Goal: Task Accomplishment & Management: Use online tool/utility

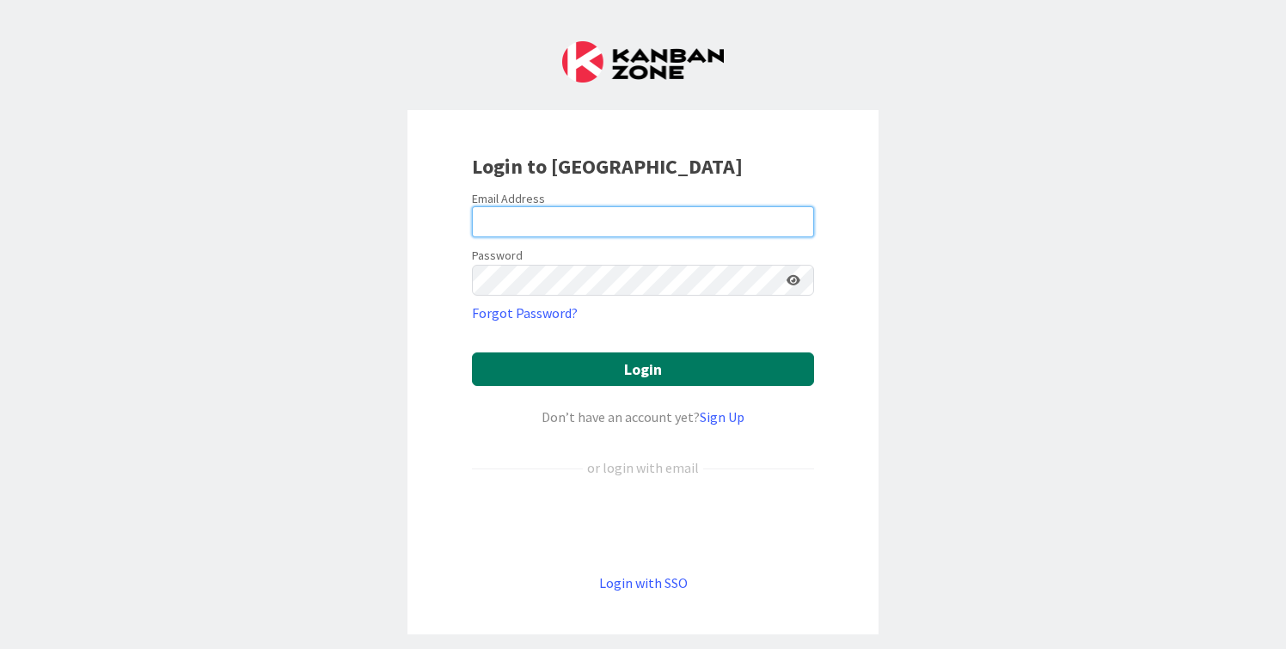
type input "[PERSON_NAME][EMAIL_ADDRESS][DOMAIN_NAME]"
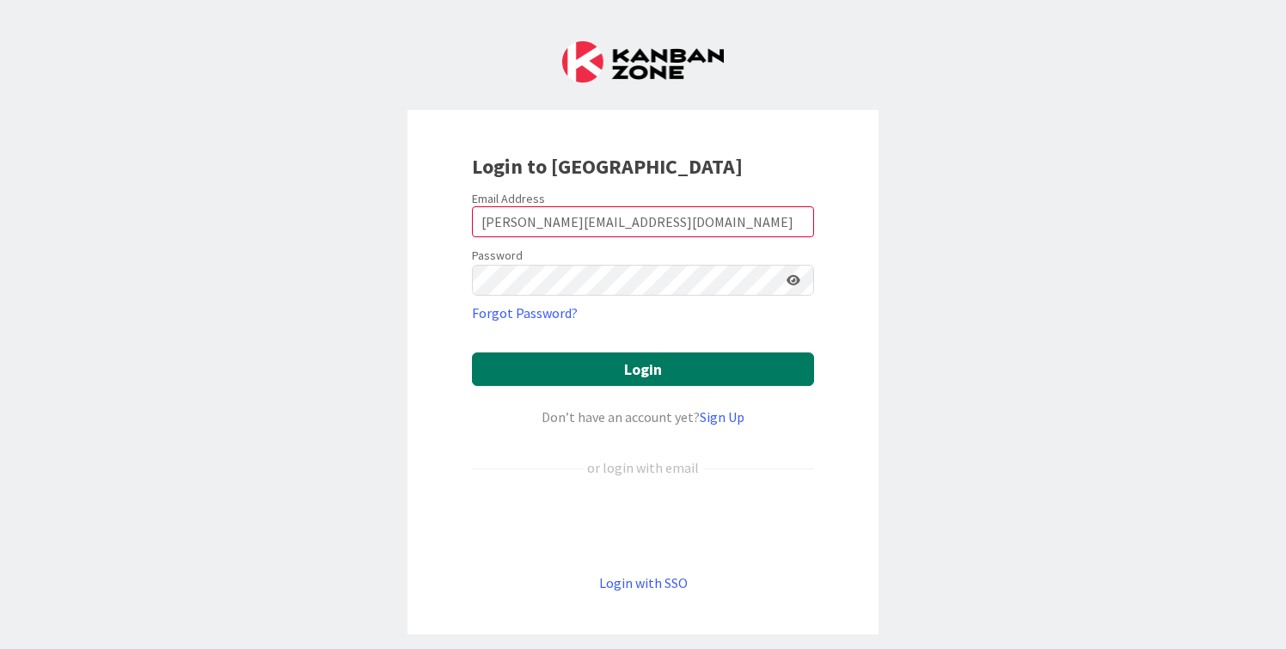
click at [689, 370] on button "Login" at bounding box center [643, 369] width 342 height 34
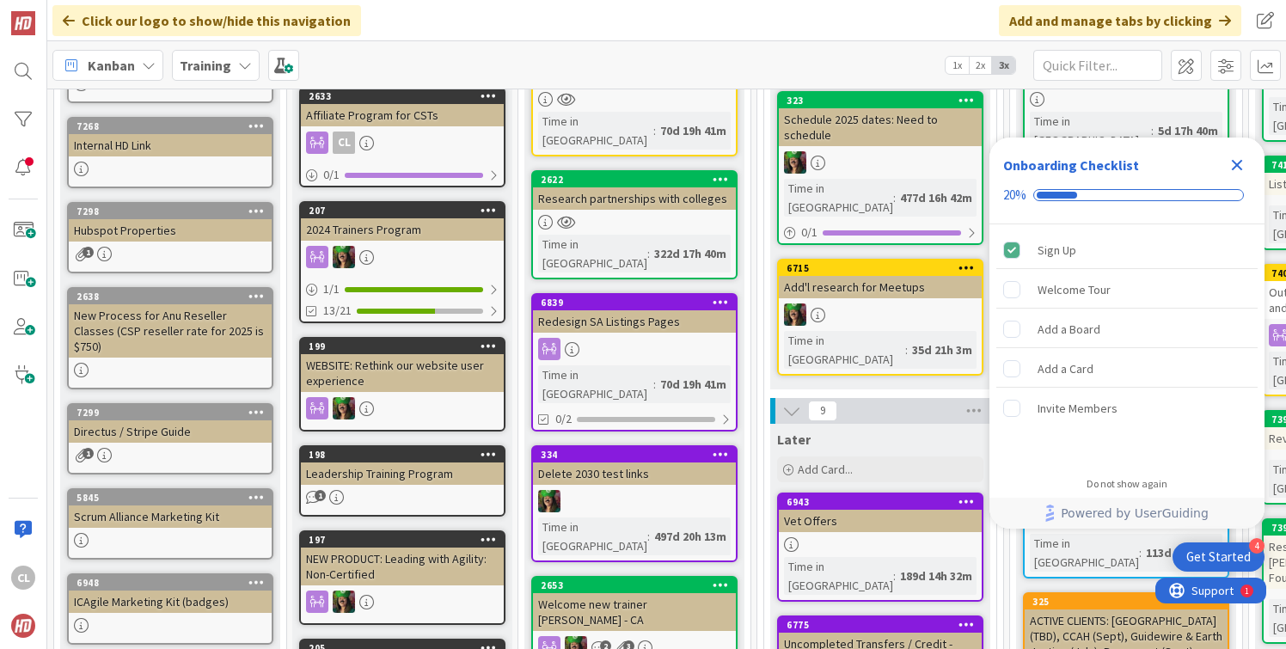
scroll to position [219, 0]
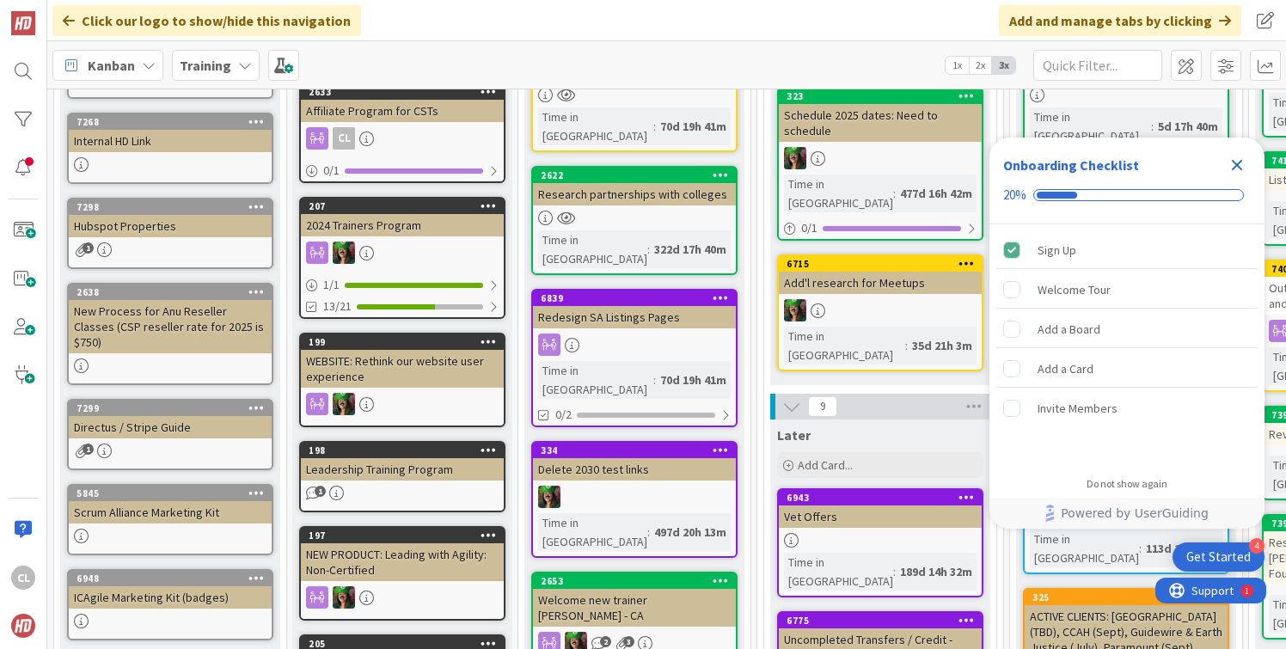
click at [1236, 159] on icon "Close Checklist" at bounding box center [1237, 165] width 21 height 21
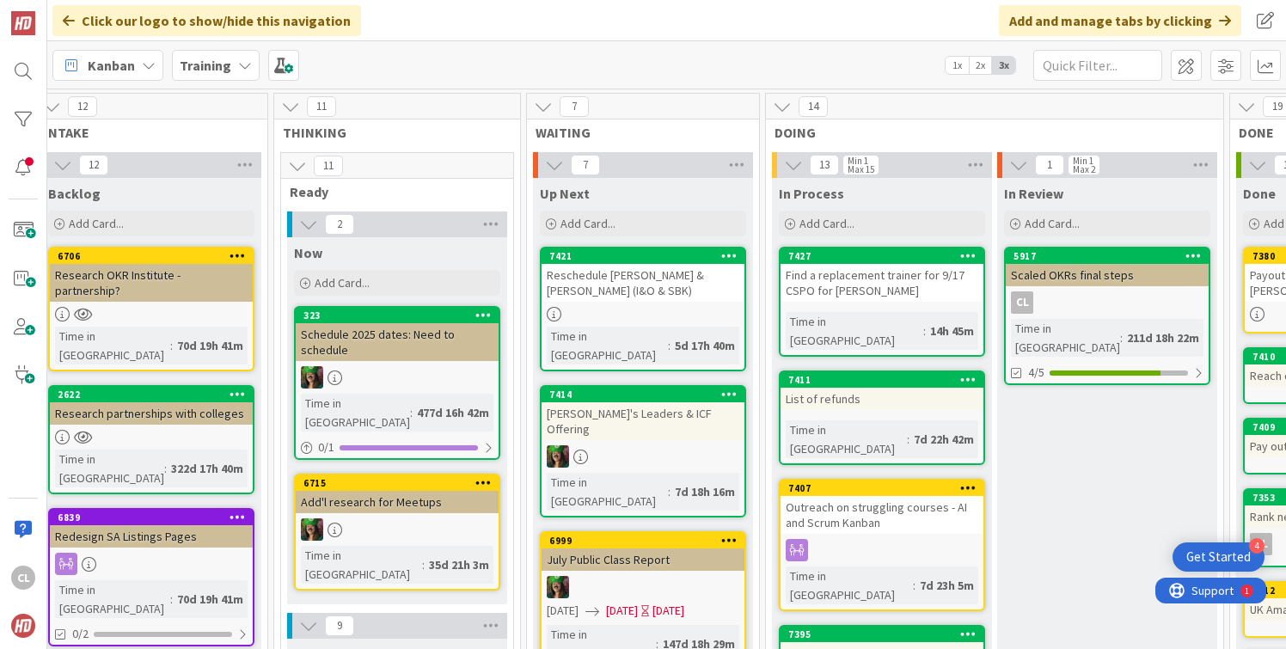
scroll to position [0, 555]
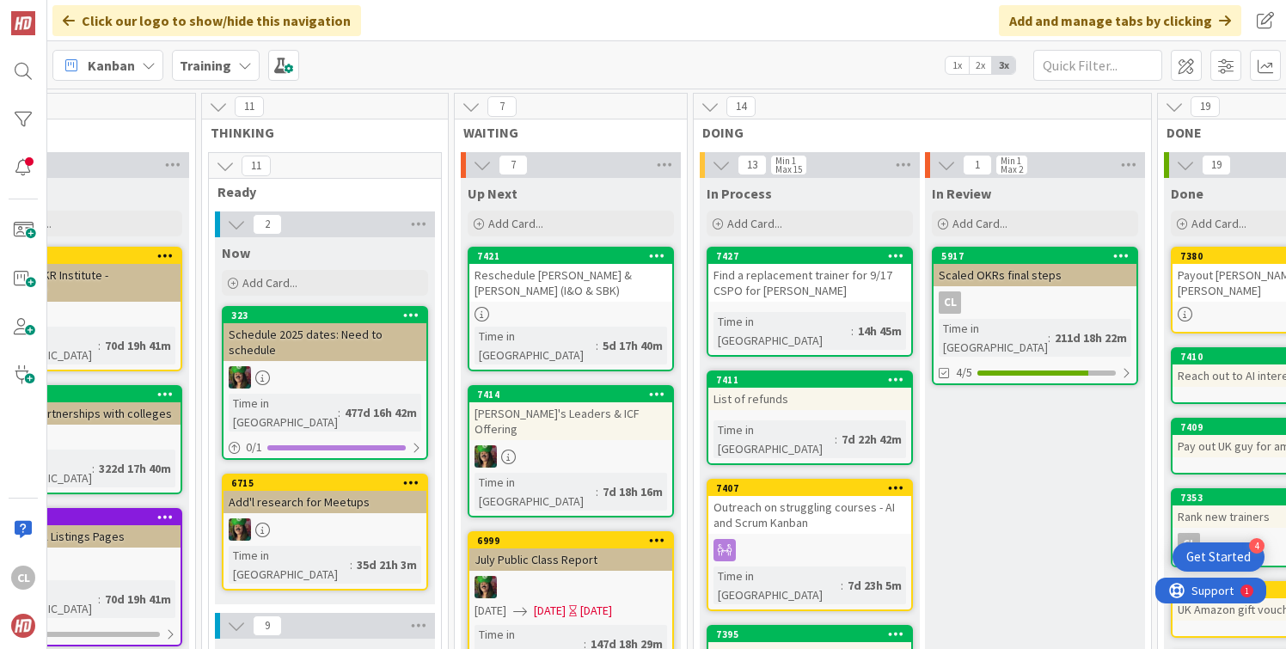
click at [227, 56] on span "Training" at bounding box center [206, 65] width 52 height 21
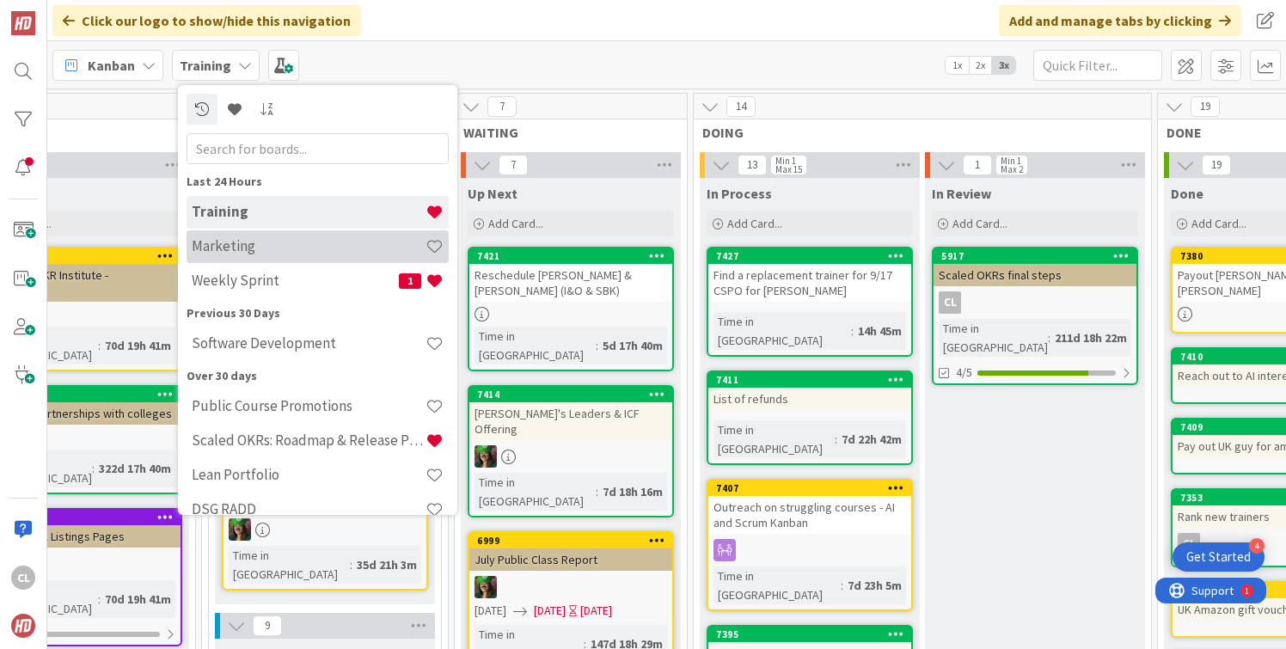
click at [248, 254] on h4 "Marketing" at bounding box center [309, 245] width 234 height 17
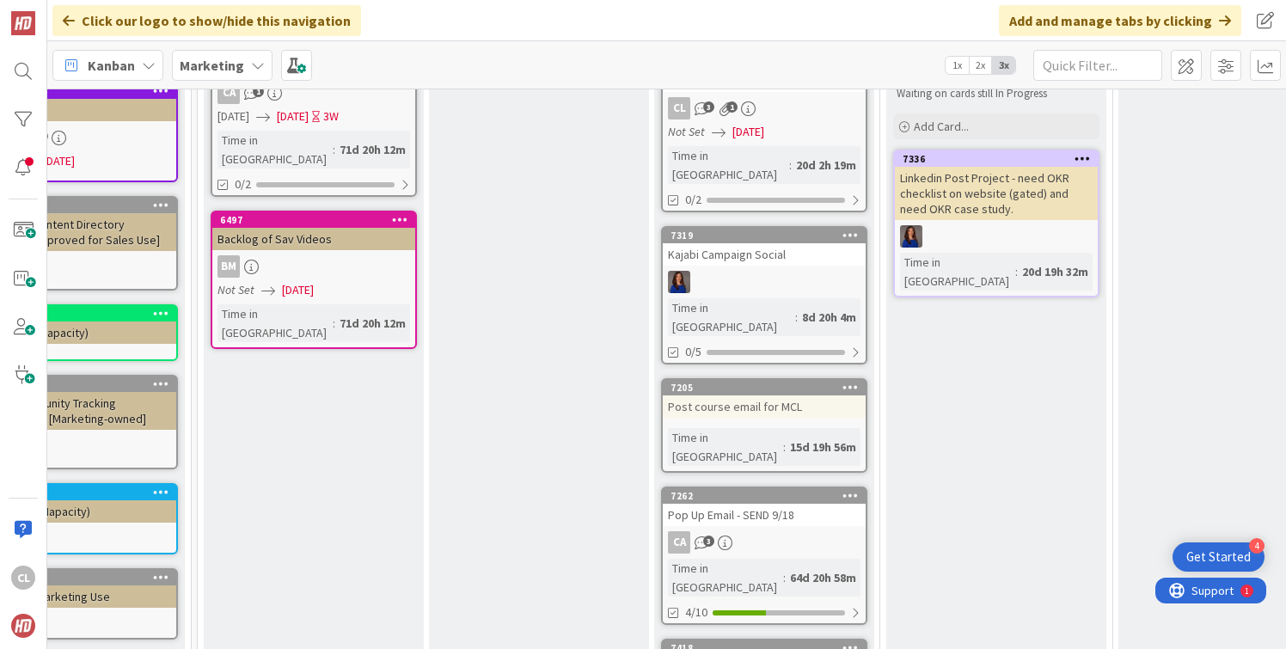
scroll to position [0, 95]
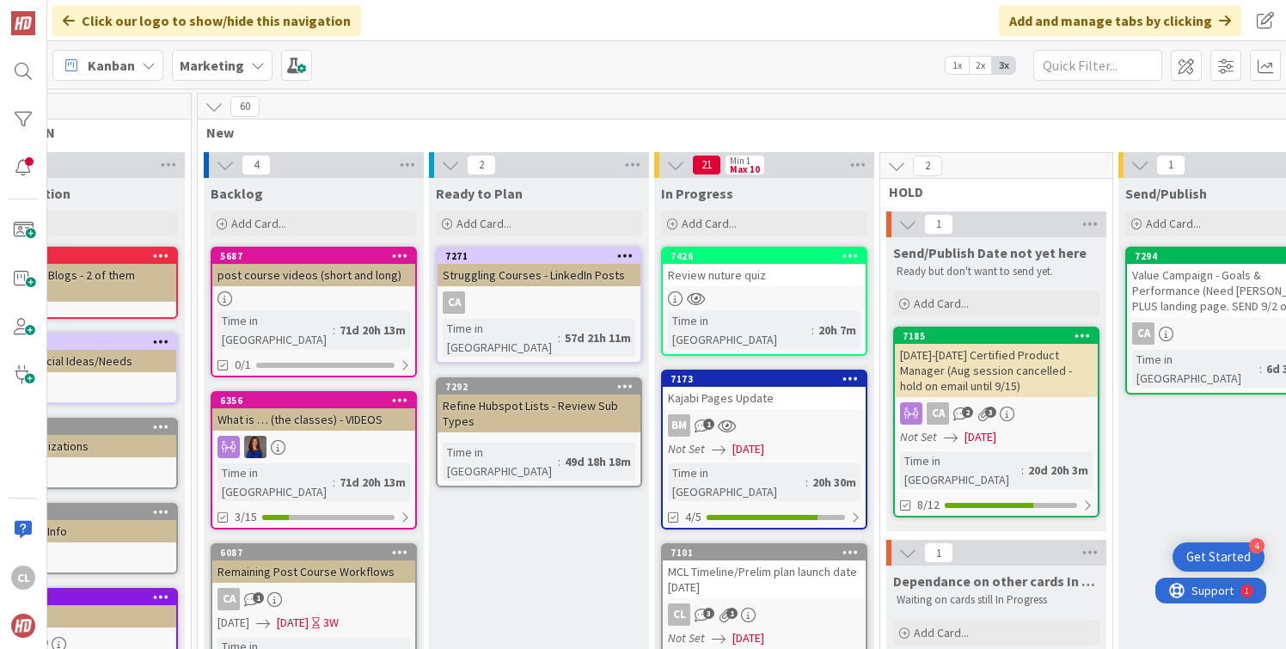
click at [235, 69] on b "Marketing" at bounding box center [212, 65] width 64 height 17
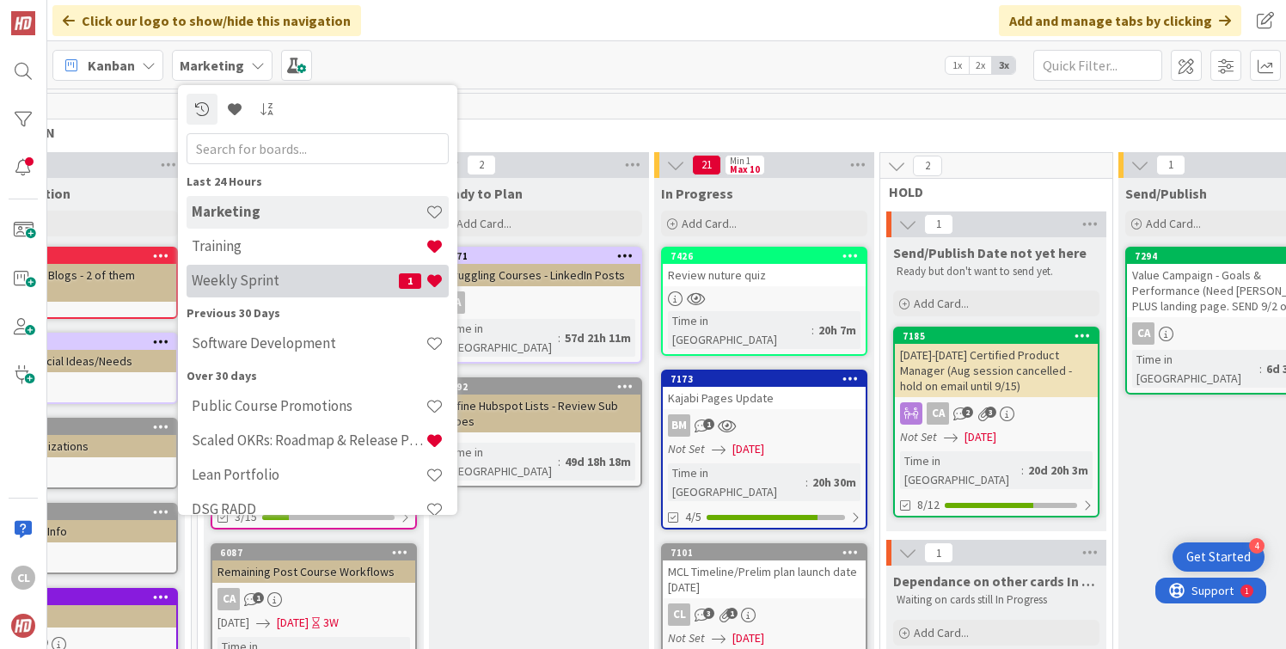
click at [240, 287] on h4 "Weekly Sprint" at bounding box center [295, 280] width 207 height 17
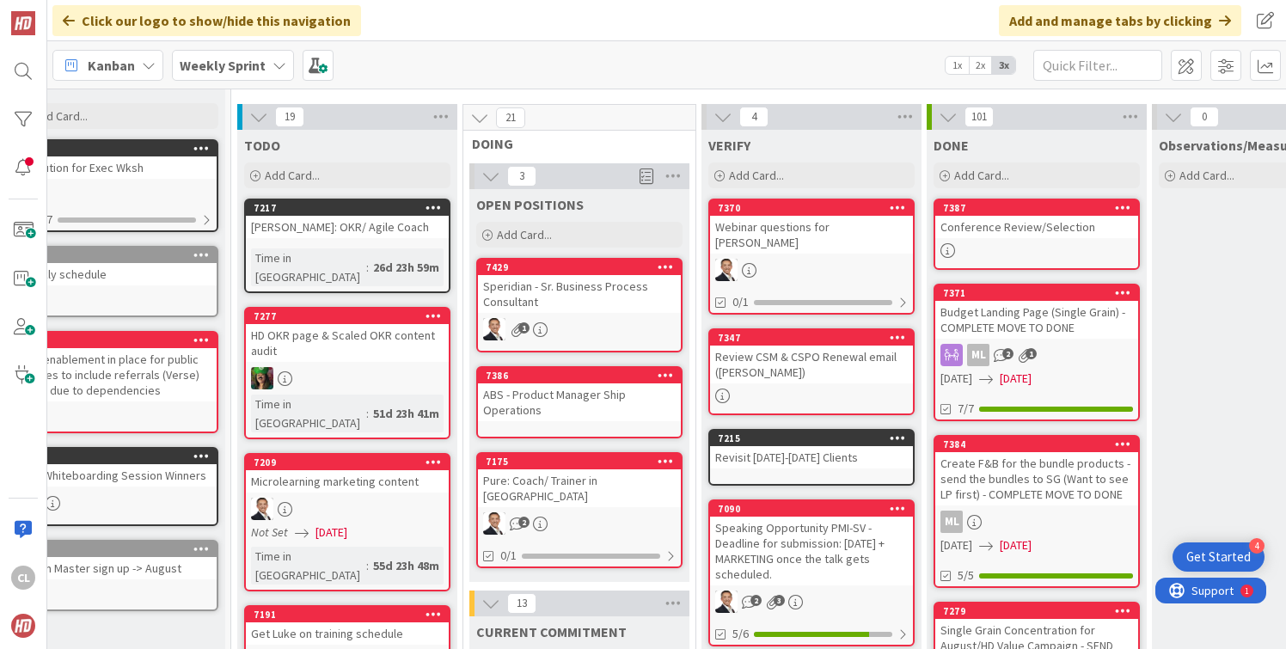
scroll to position [48, 44]
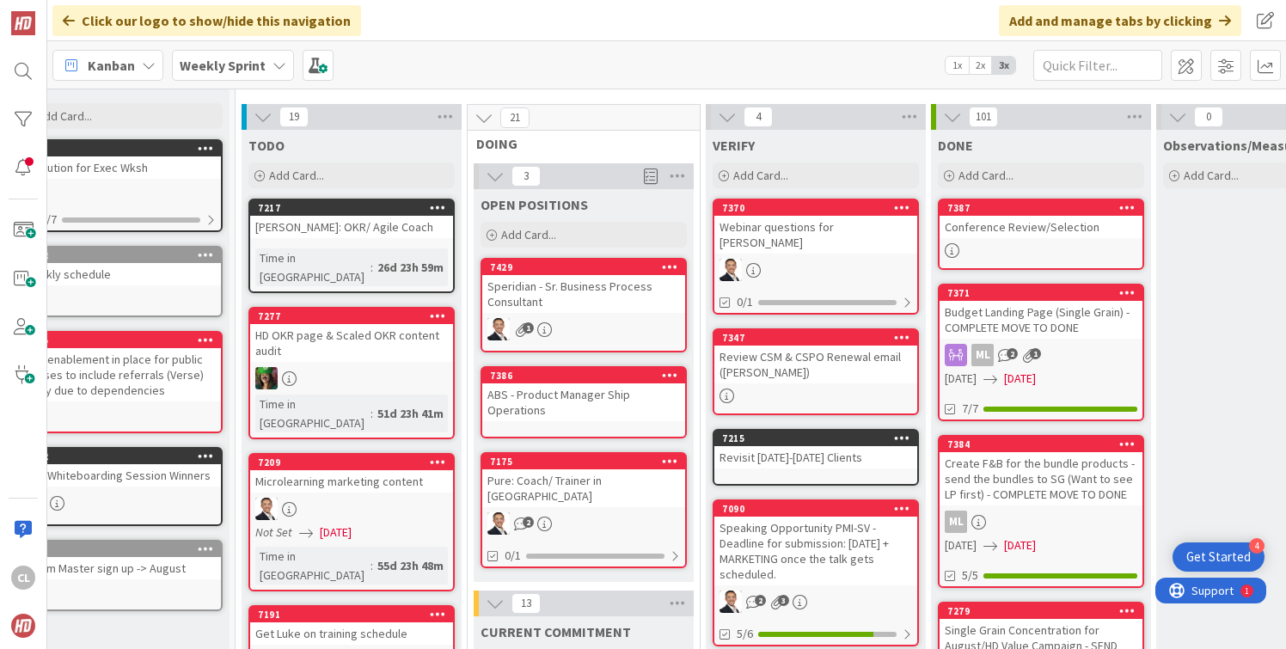
click at [554, 303] on div "Speridian - Sr. Business Process Consultant" at bounding box center [583, 294] width 203 height 38
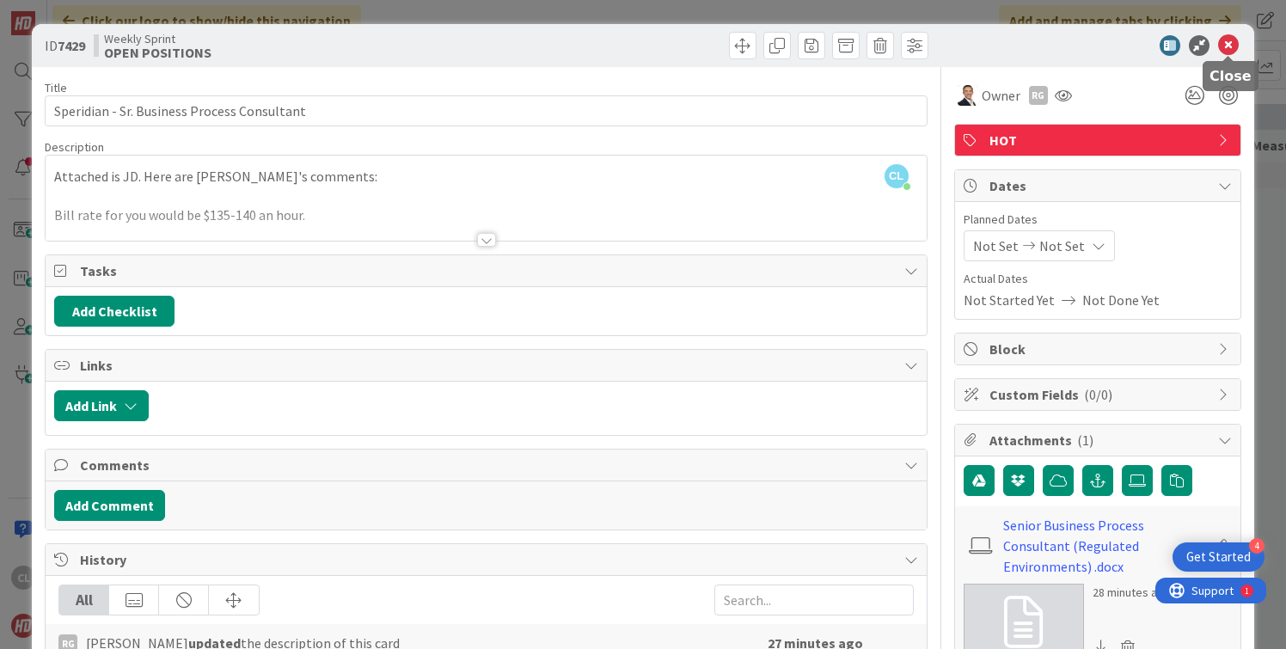
click at [1228, 41] on icon at bounding box center [1228, 45] width 21 height 21
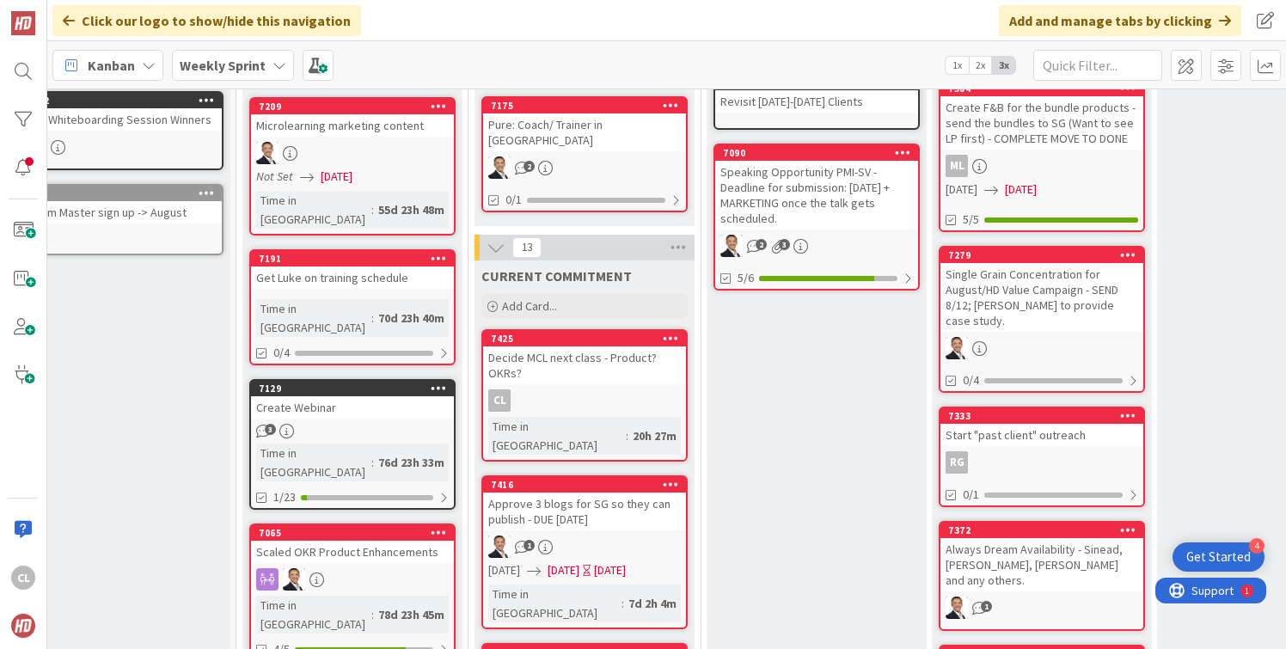
scroll to position [427, 43]
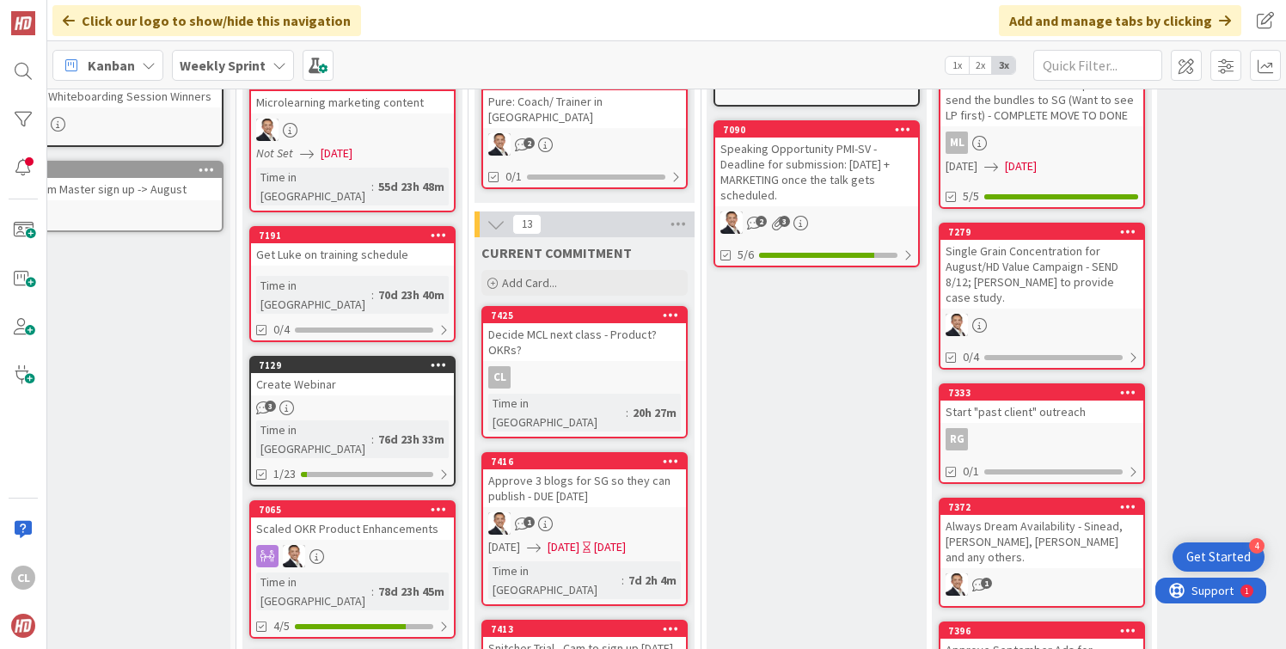
click at [569, 366] on div "CL" at bounding box center [584, 377] width 203 height 22
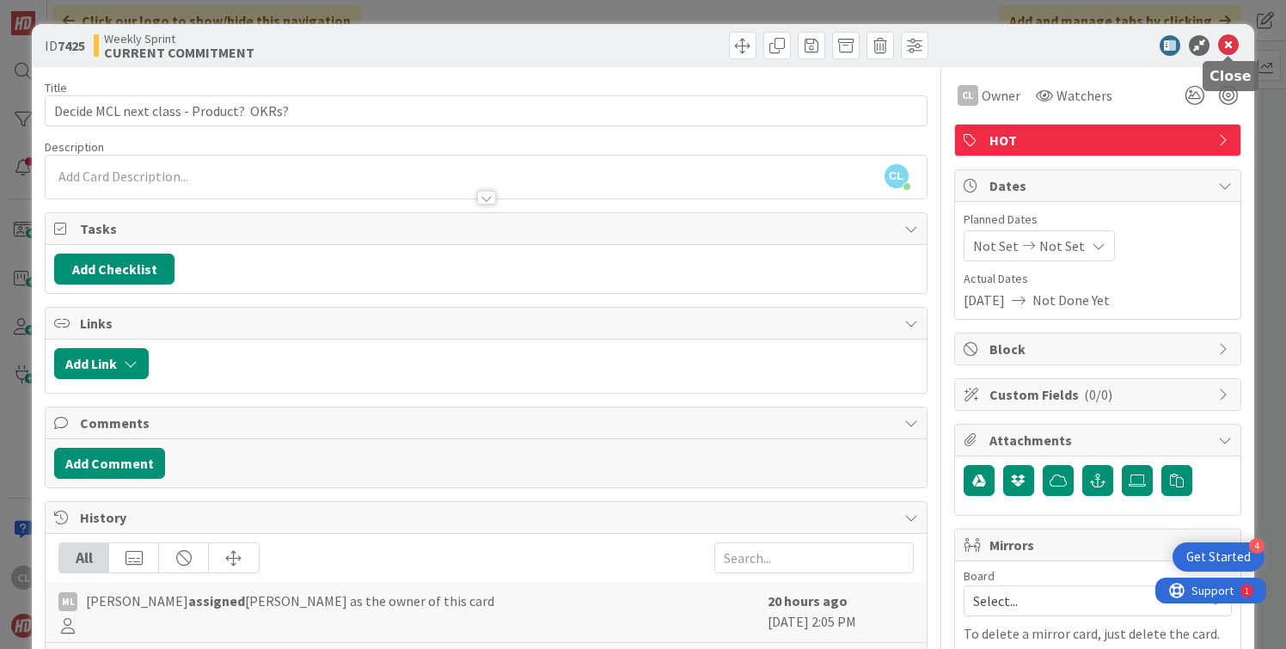
click at [1232, 47] on icon at bounding box center [1228, 45] width 21 height 21
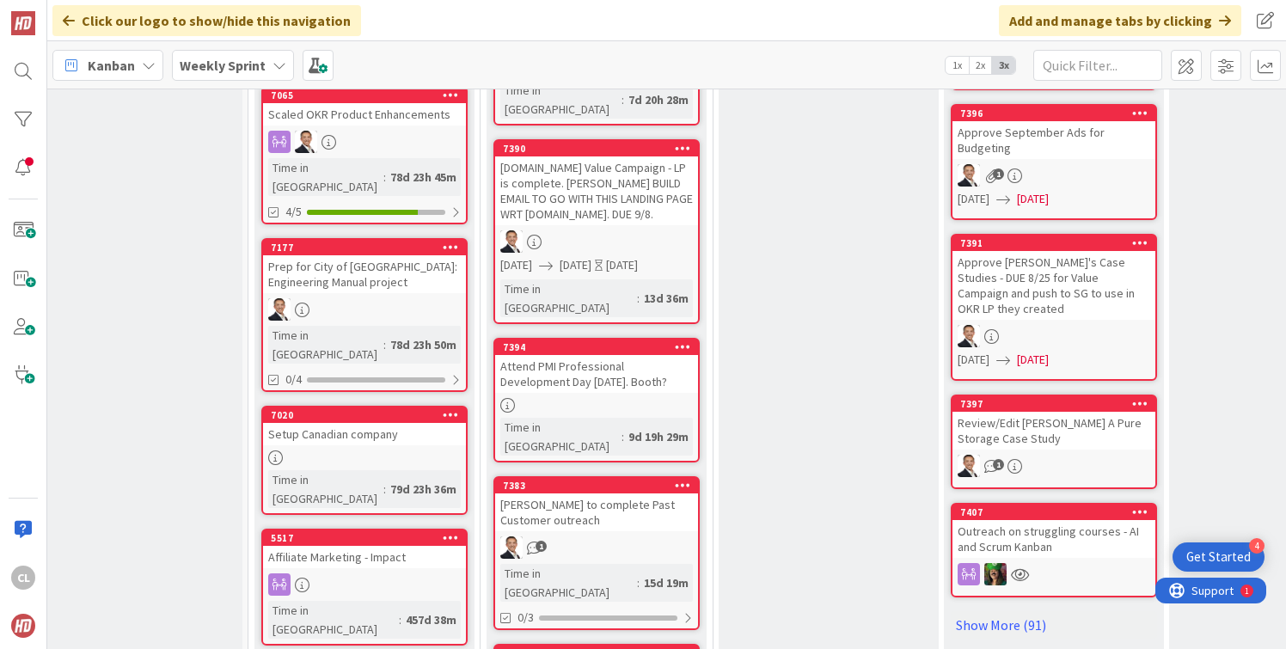
scroll to position [1004, 31]
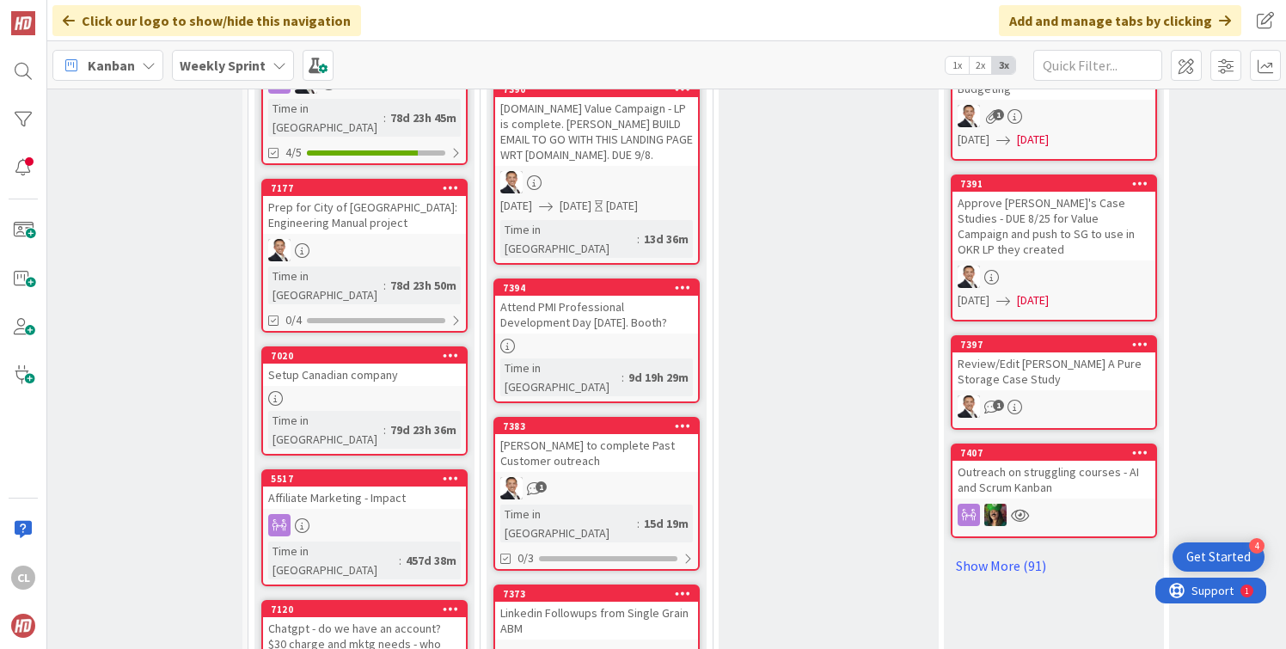
click at [581, 339] on div at bounding box center [596, 346] width 203 height 15
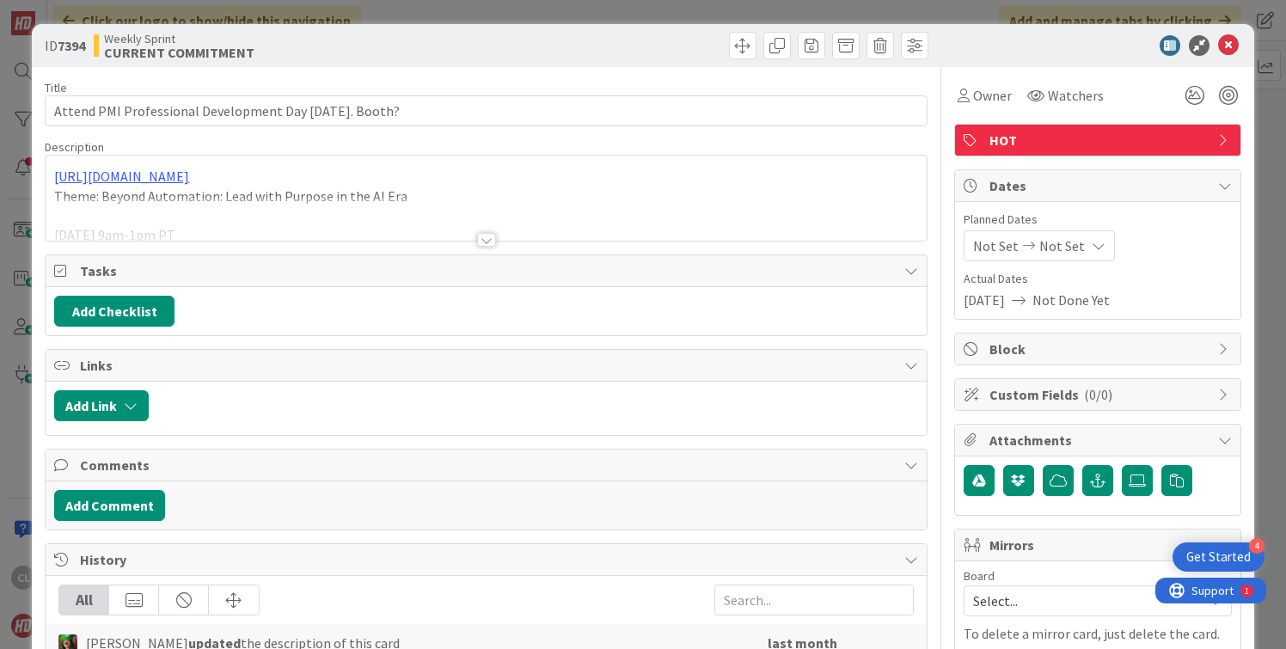
click at [588, 217] on div at bounding box center [486, 219] width 880 height 44
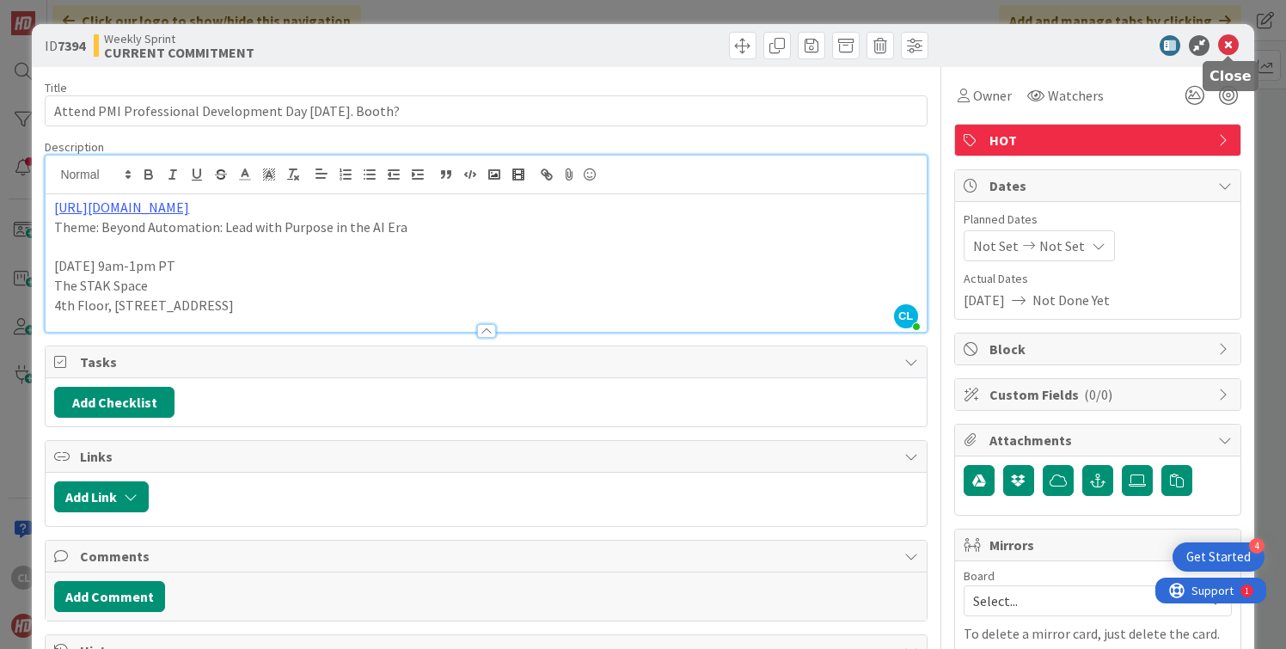
click at [1228, 51] on icon at bounding box center [1228, 45] width 21 height 21
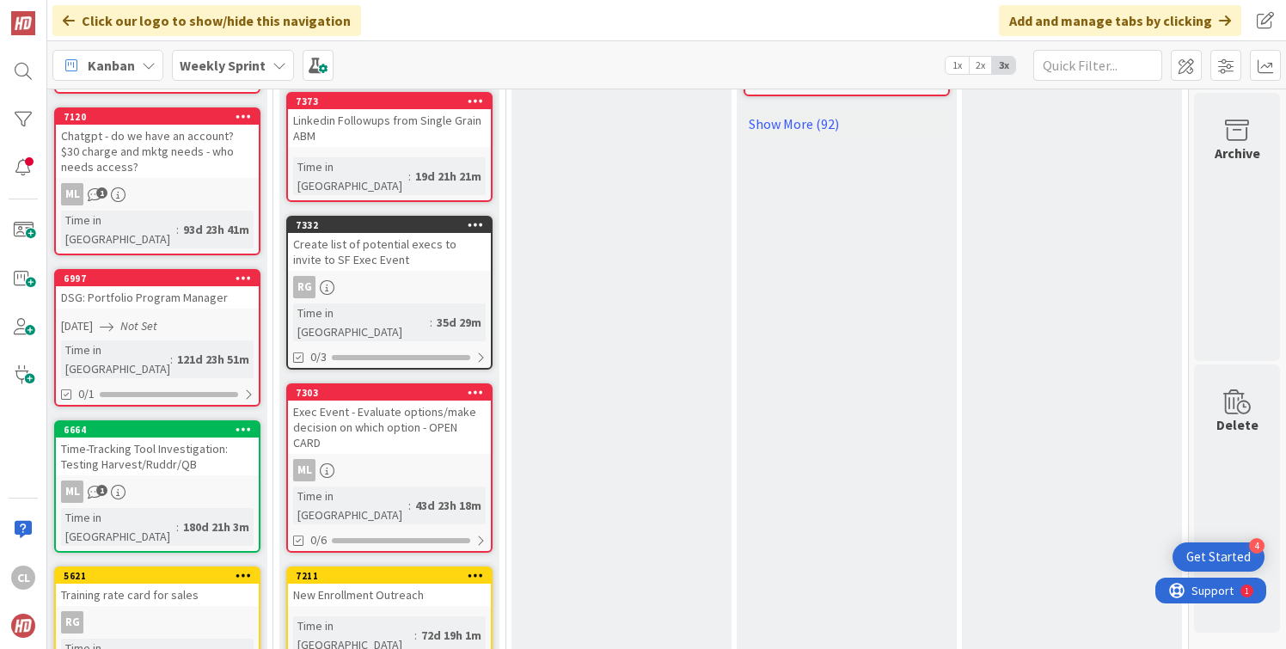
scroll to position [1500, 238]
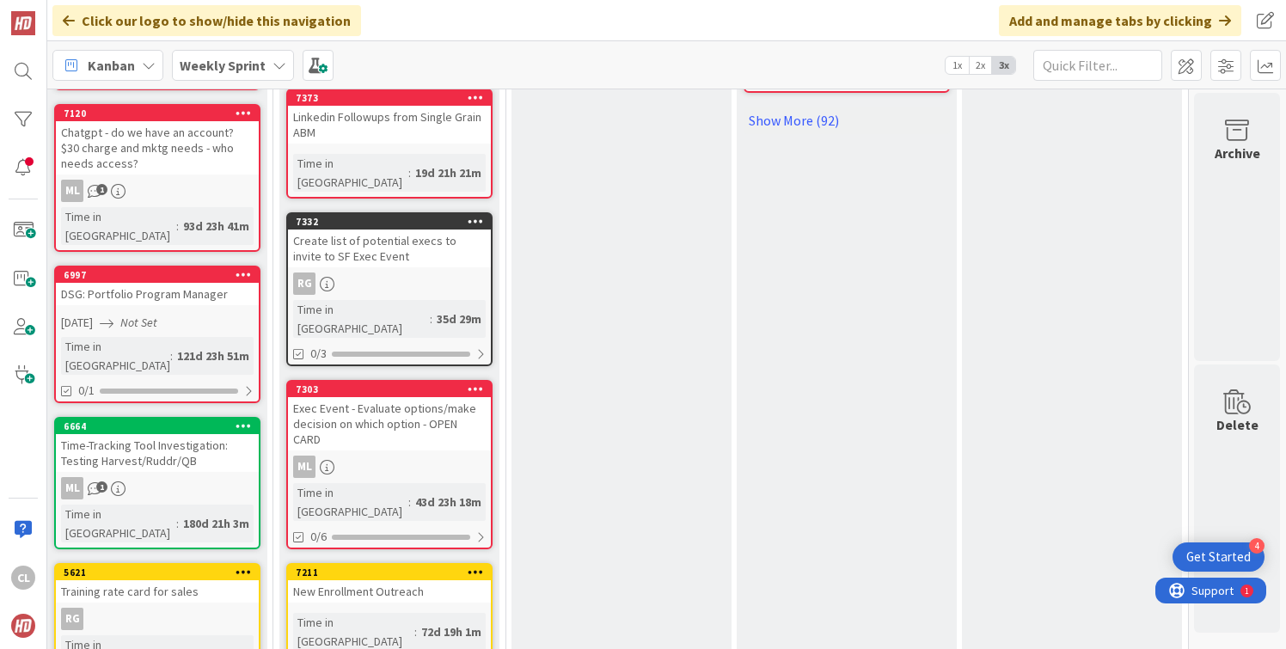
click at [368, 229] on div "Create list of potential execs to invite to SF Exec Event" at bounding box center [389, 248] width 203 height 38
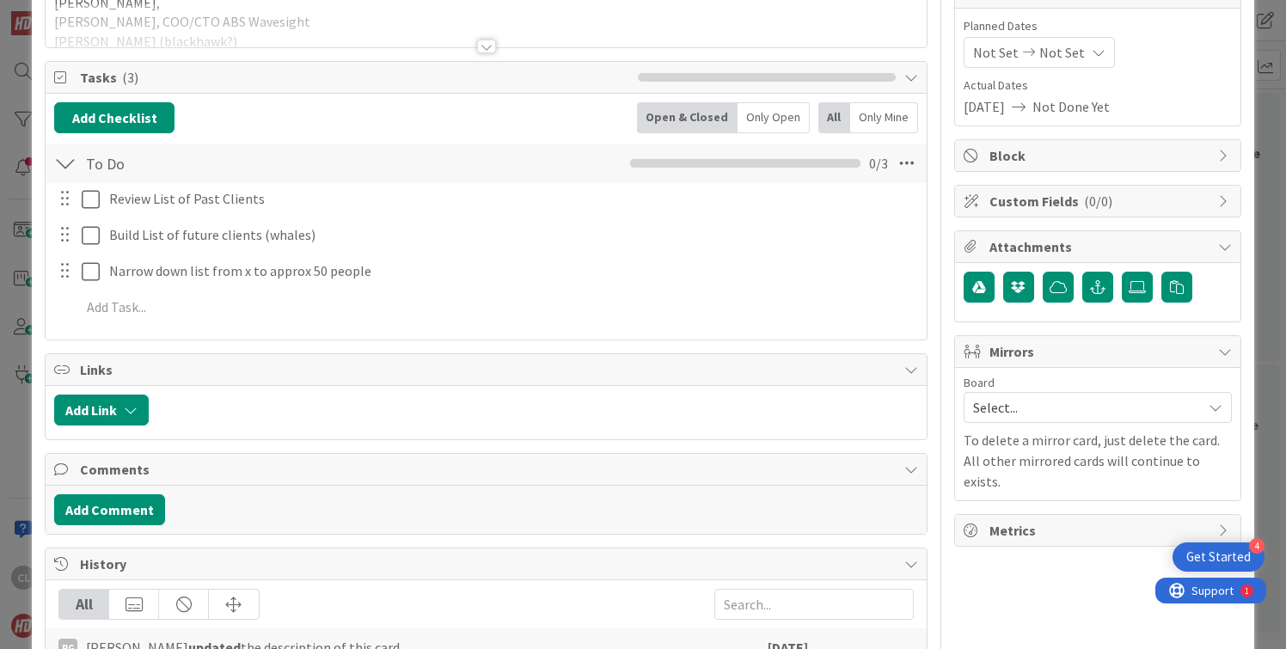
click at [441, 28] on div at bounding box center [486, 25] width 880 height 44
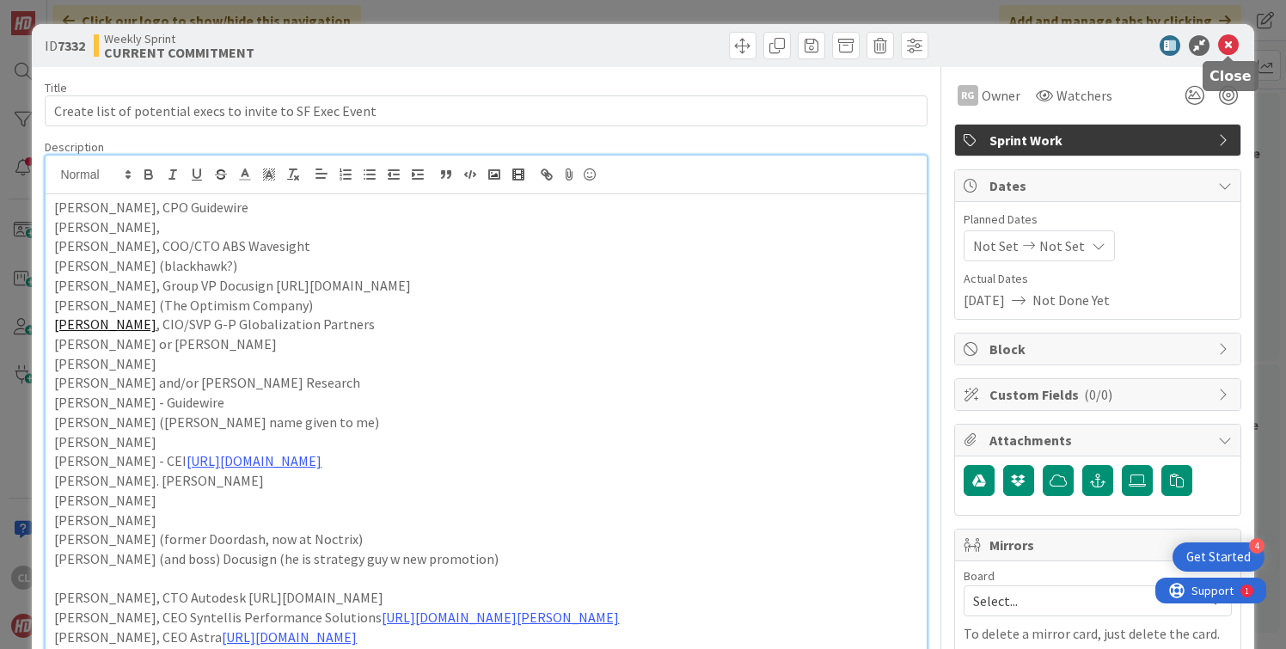
click at [1225, 46] on icon at bounding box center [1228, 45] width 21 height 21
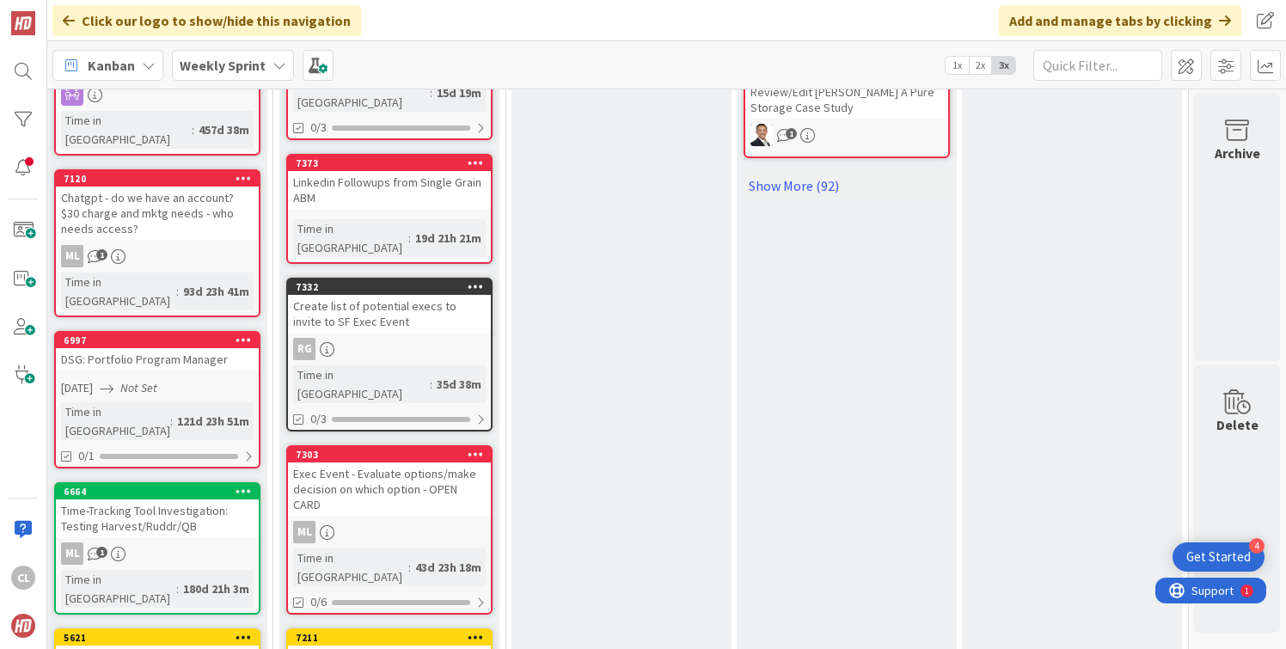
scroll to position [1431, 238]
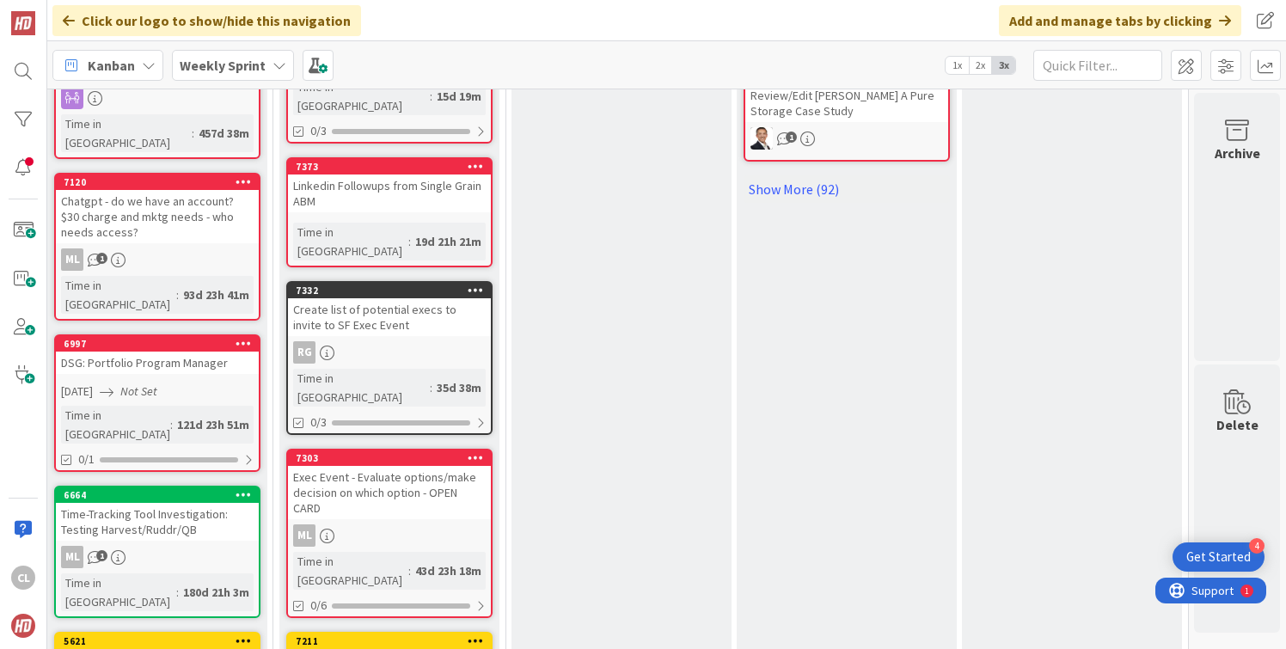
click at [352, 466] on div "Exec Event - Evaluate options/make decision on which option - OPEN CARD" at bounding box center [389, 492] width 203 height 53
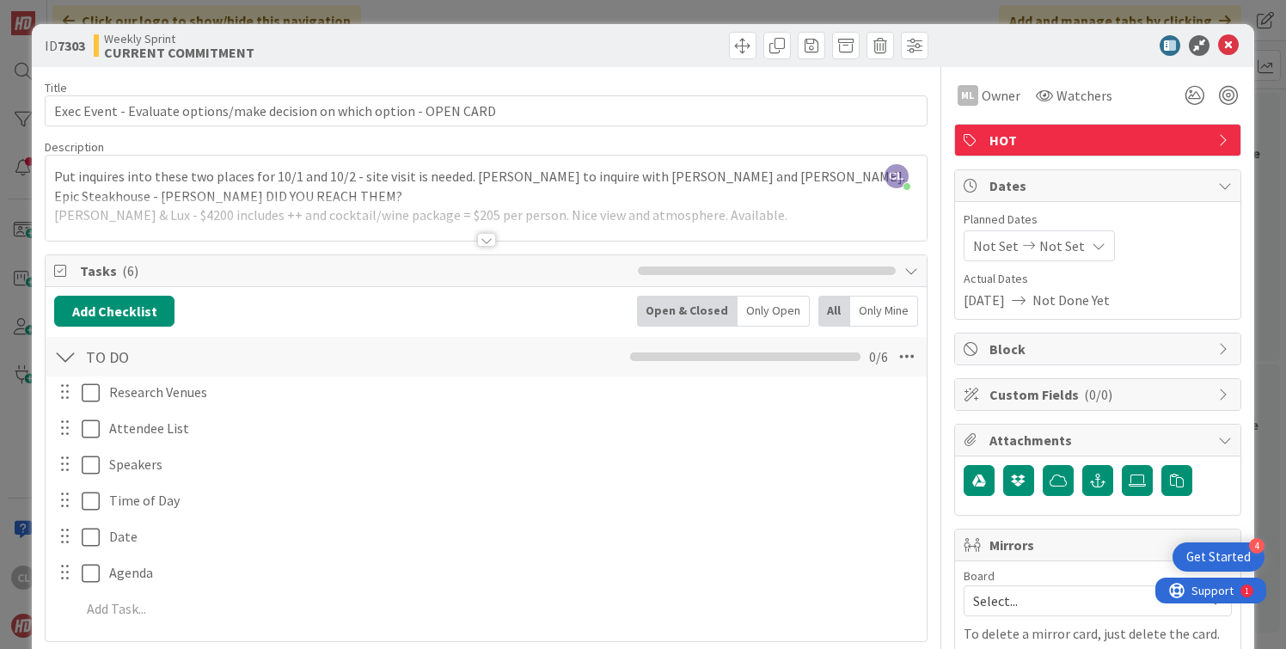
click at [497, 231] on div at bounding box center [486, 219] width 880 height 44
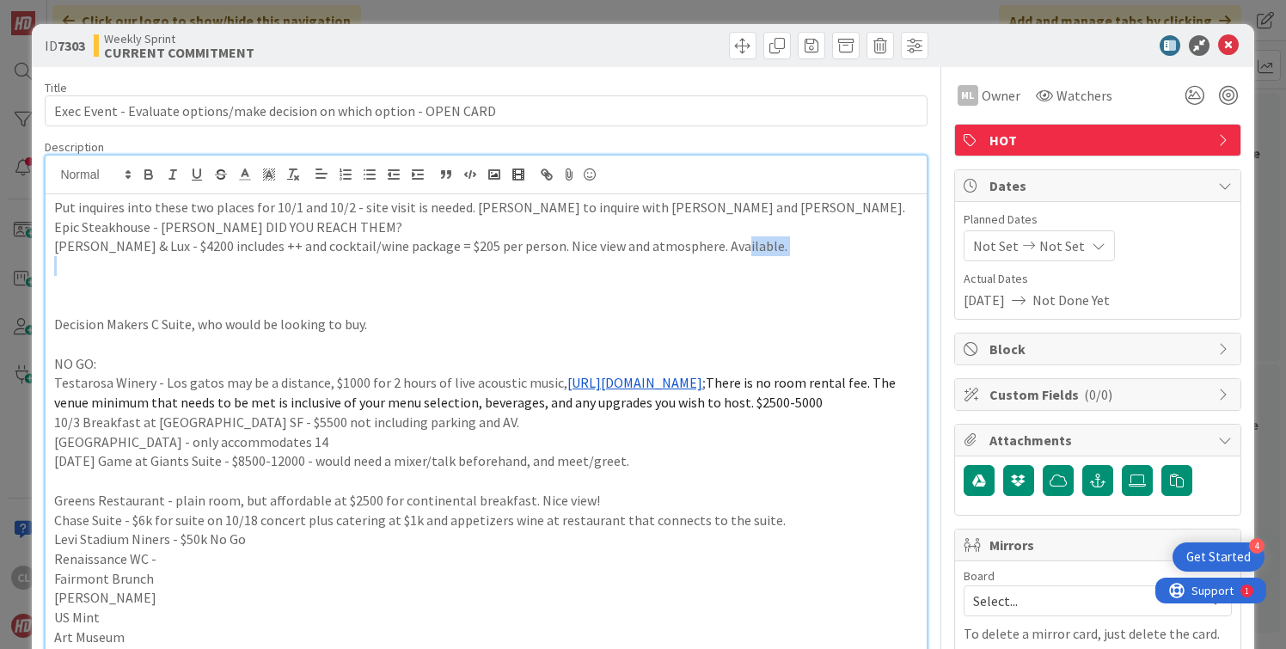
drag, startPoint x: 744, startPoint y: 248, endPoint x: 76, endPoint y: 271, distance: 669.1
click at [76, 271] on div "Put inquires into these two places for 10/1 and 10/2 - site visit is needed. [P…" at bounding box center [486, 468] width 880 height 548
click at [162, 333] on p "Decision Makers C Suite, who would be looking to buy." at bounding box center [485, 325] width 863 height 20
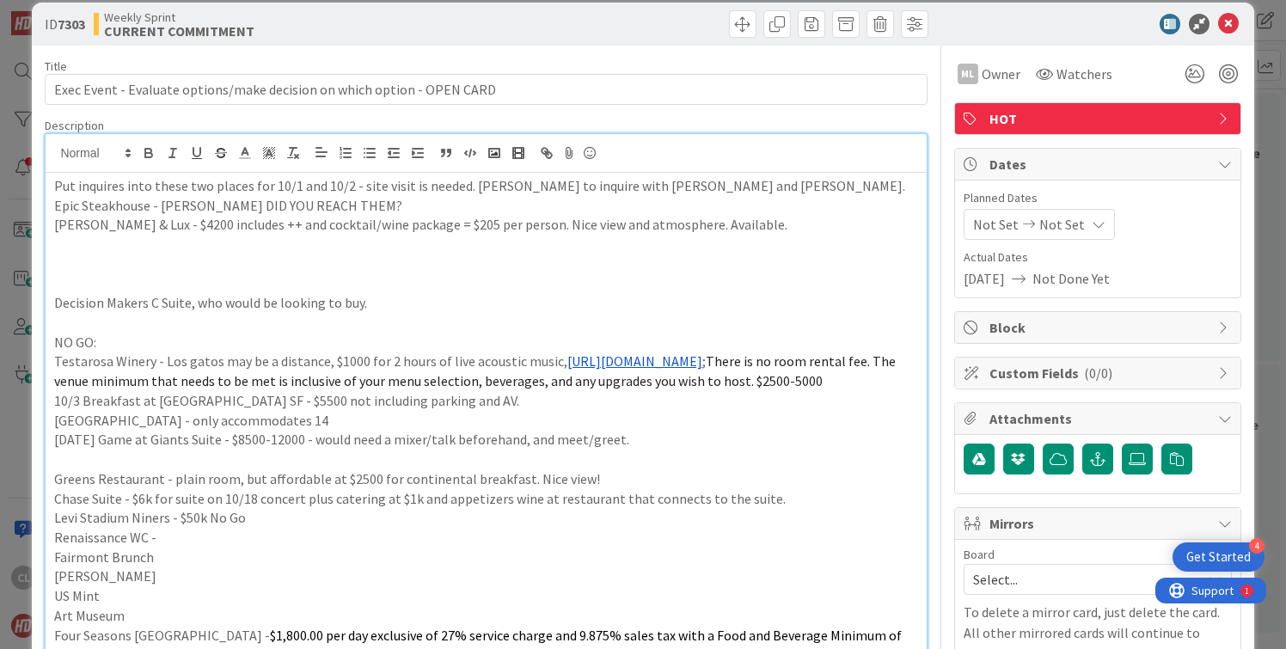
scroll to position [2, 0]
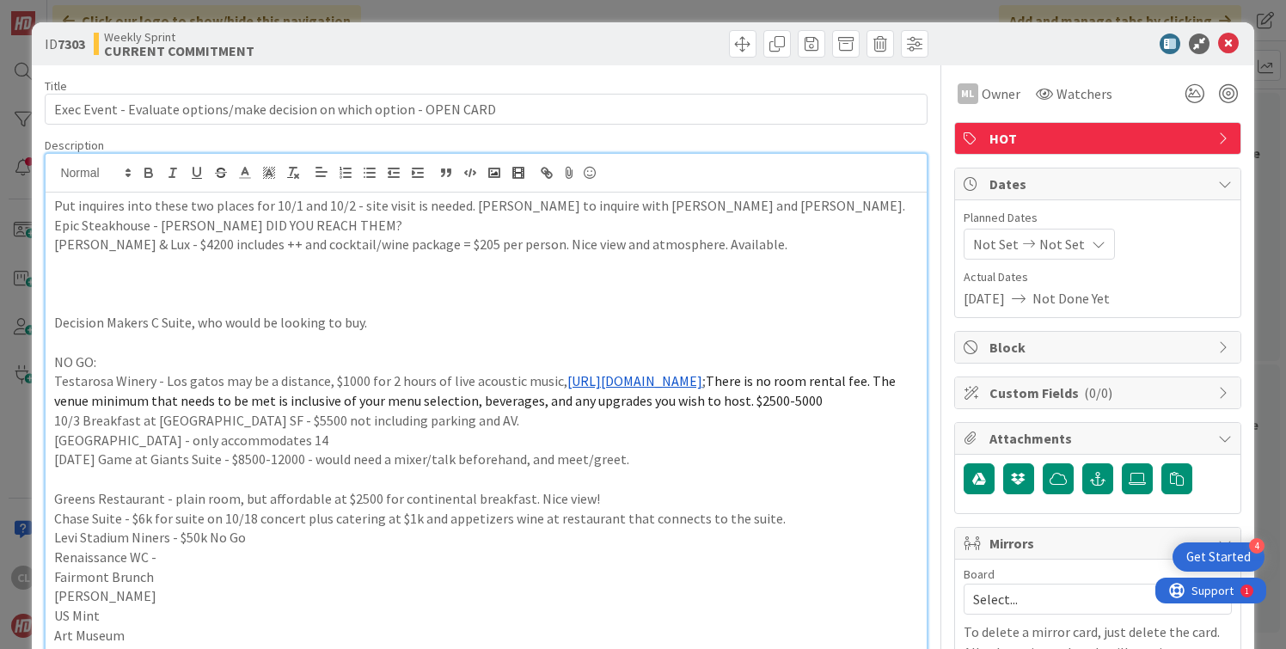
click at [474, 236] on p "[PERSON_NAME] & Lux - $4200 includes ++ and cocktail/wine package = $205 per pe…" at bounding box center [485, 245] width 863 height 20
click at [708, 243] on p "[PERSON_NAME] & Lux - $4200 includes ++ and cocktail/wine package = $205 per pe…" at bounding box center [485, 245] width 863 height 20
click at [735, 236] on p "[PERSON_NAME] & Lux - $4200 includes ++ and cocktail/wine package = $205 per pe…" at bounding box center [485, 245] width 863 height 20
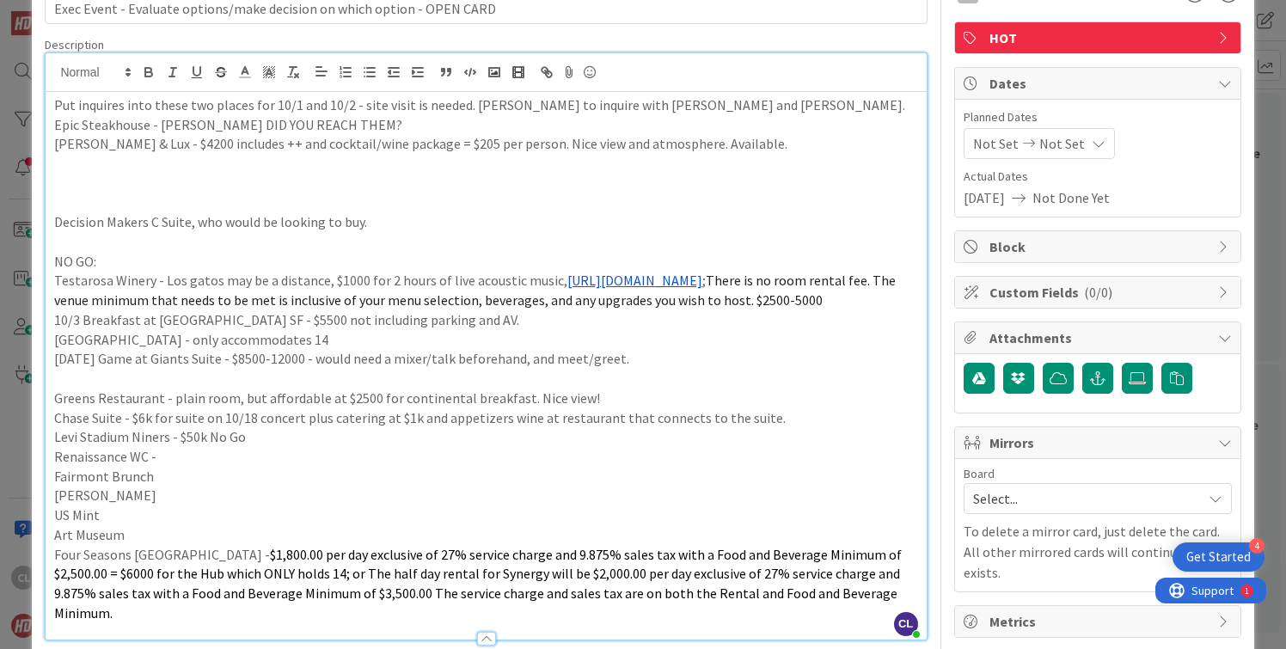
scroll to position [0, 0]
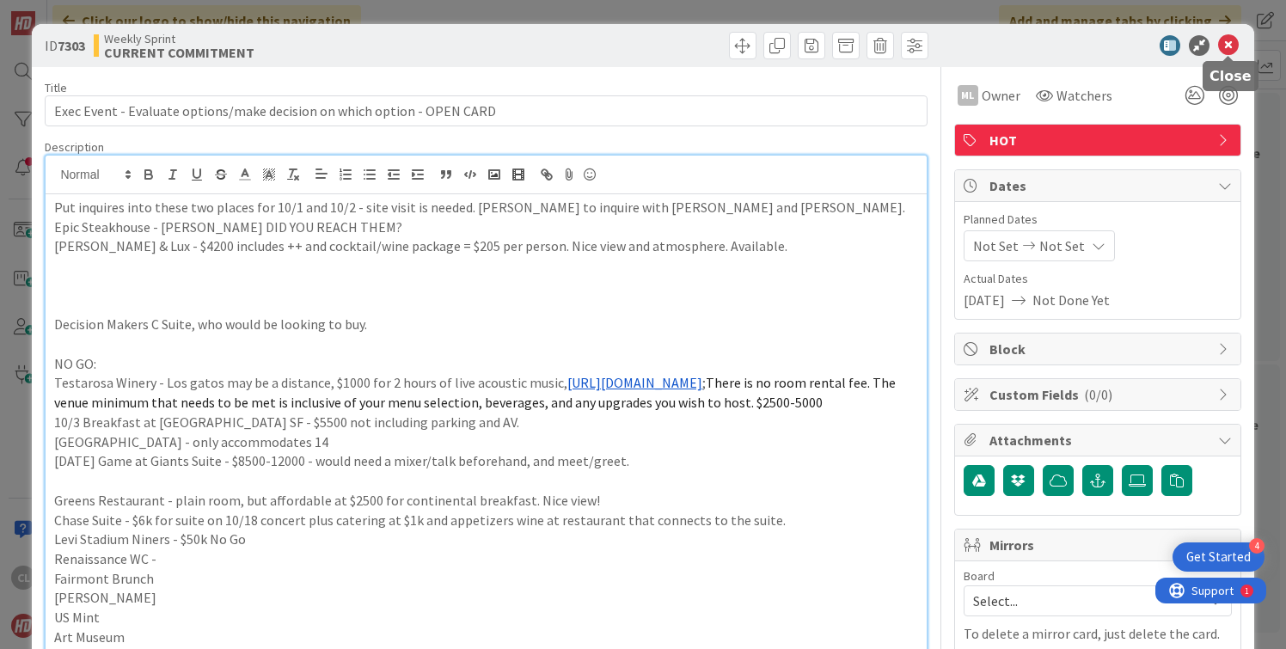
click at [1230, 49] on icon at bounding box center [1228, 45] width 21 height 21
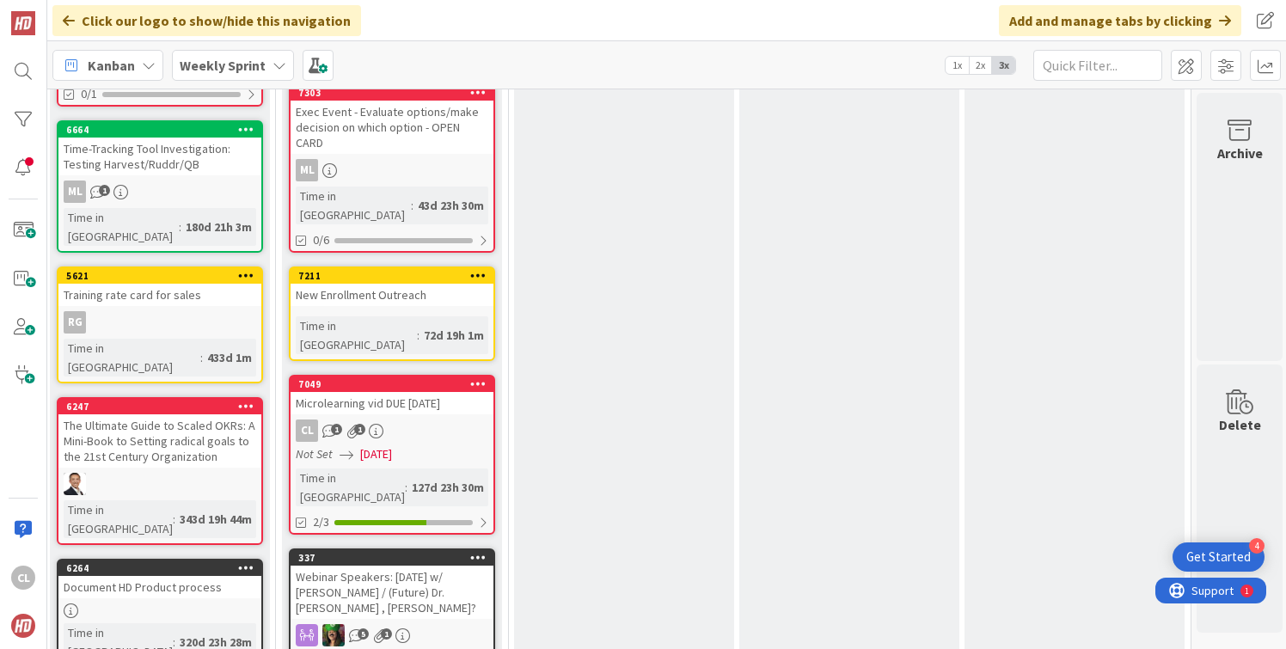
scroll to position [1796, 235]
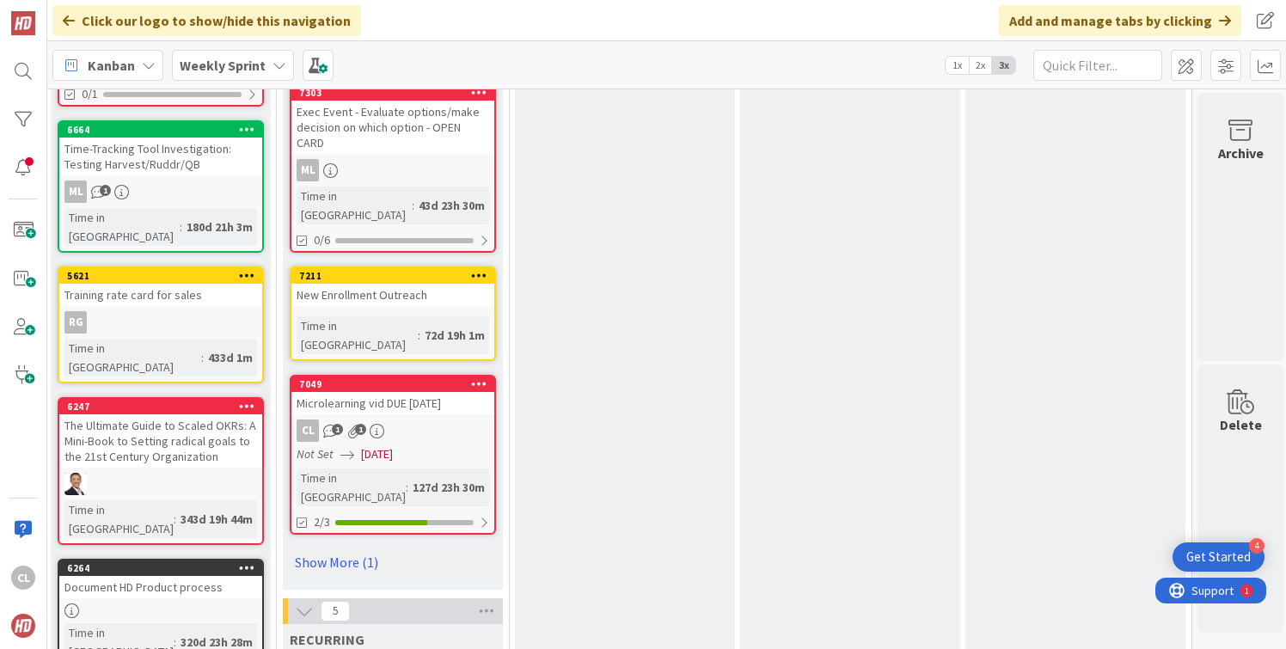
click at [412, 419] on div "CL 1 1" at bounding box center [392, 430] width 203 height 22
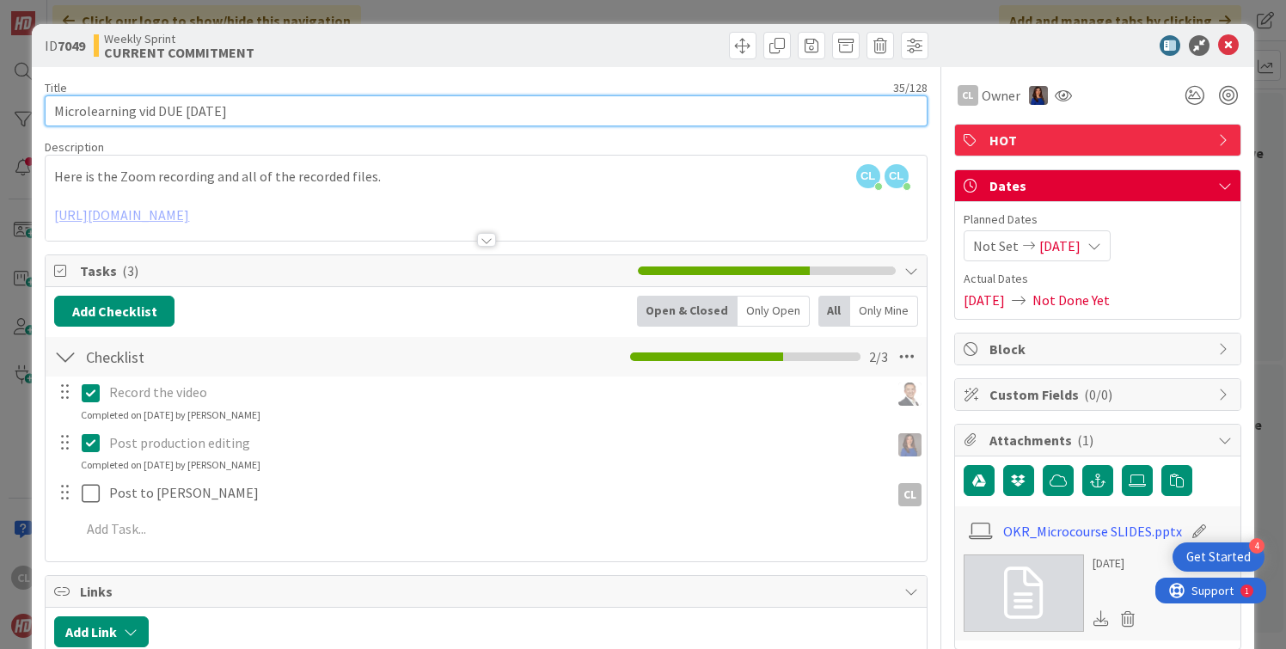
click at [155, 107] on input "Microlearning vid DUE [DATE]" at bounding box center [486, 110] width 882 height 31
drag, startPoint x: 343, startPoint y: 111, endPoint x: 291, endPoint y: 109, distance: 52.5
click at [291, 109] on input "Microlearning marketing DUE [DATE]" at bounding box center [486, 110] width 882 height 31
drag, startPoint x: 286, startPoint y: 112, endPoint x: 226, endPoint y: 110, distance: 60.2
click at [226, 110] on input "Microlearning marketing DUE [DATE]" at bounding box center [486, 110] width 882 height 31
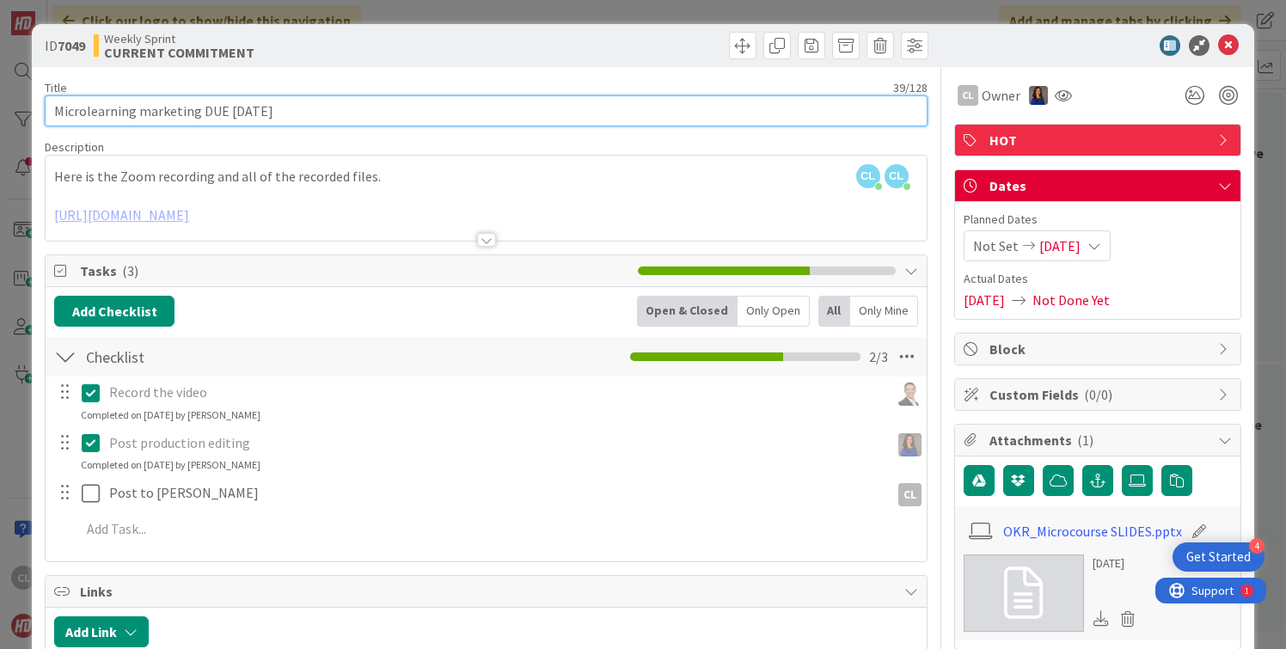
click at [328, 113] on input "Microlearning marketing DUE [DATE]" at bounding box center [486, 110] width 882 height 31
type input "Microlearning marketing DUE [DATE]"
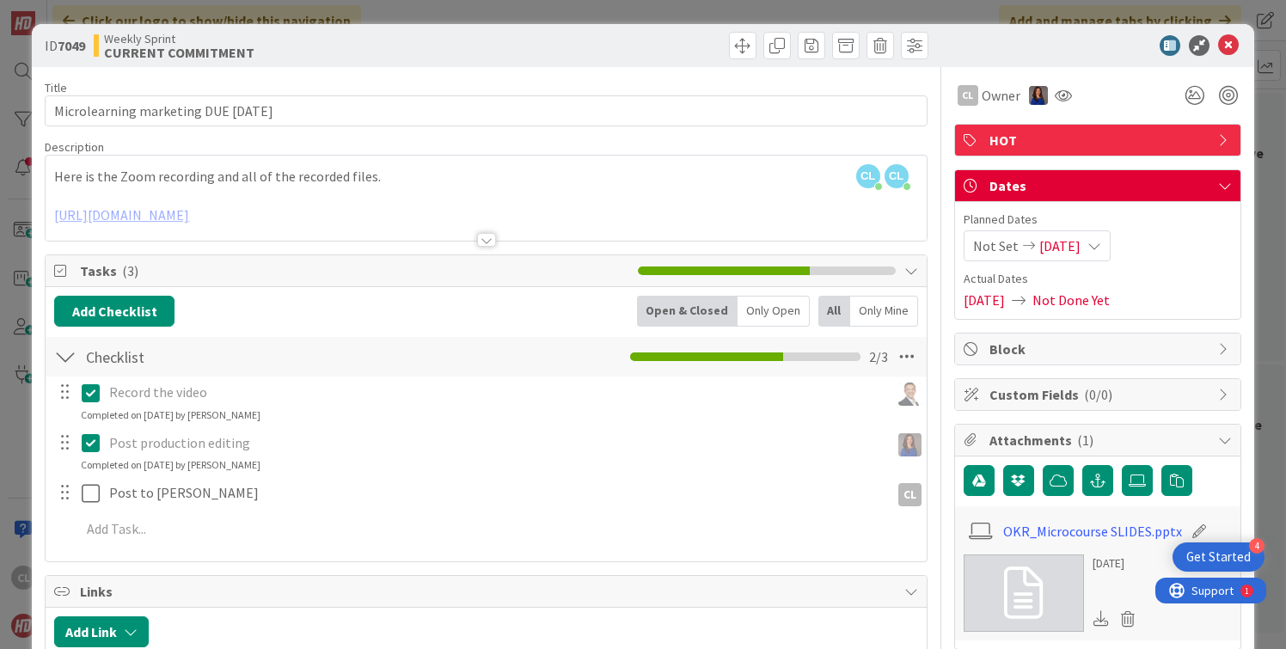
click at [330, 168] on div "[PERSON_NAME] [PERSON_NAME] just joined [PERSON_NAME] [PERSON_NAME] joined 53 m…" at bounding box center [486, 198] width 880 height 85
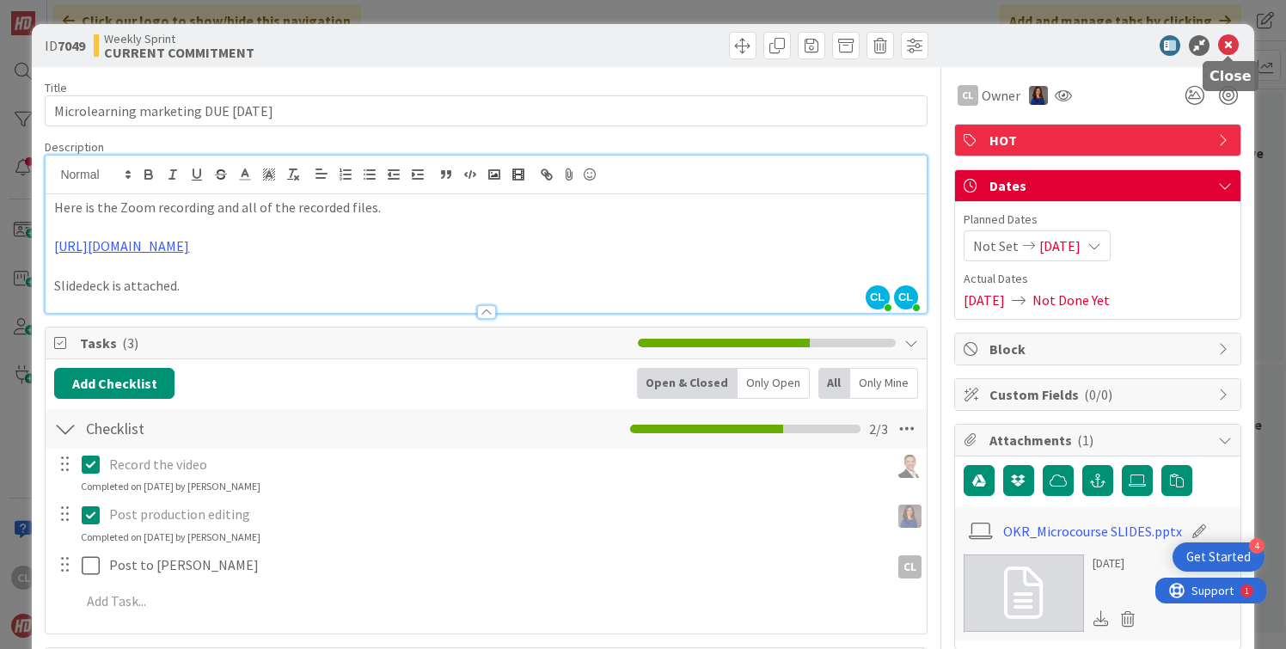
click at [1230, 42] on icon at bounding box center [1228, 45] width 21 height 21
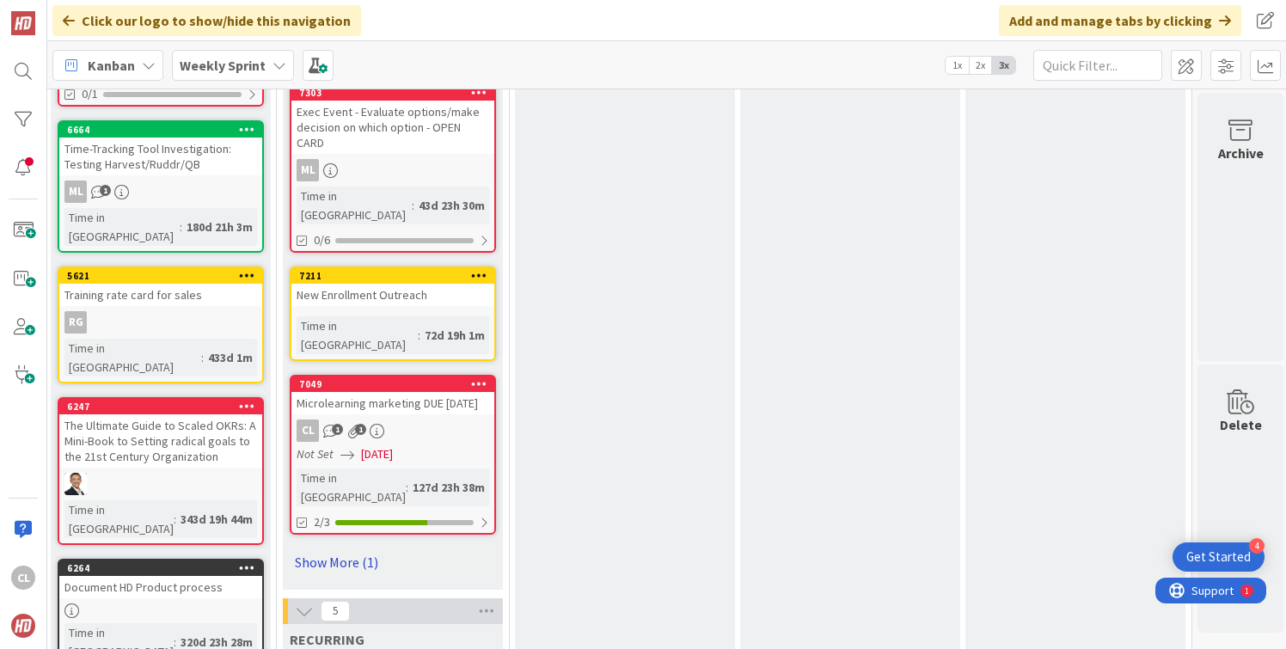
click at [352, 548] on link "Show More (1)" at bounding box center [393, 562] width 206 height 28
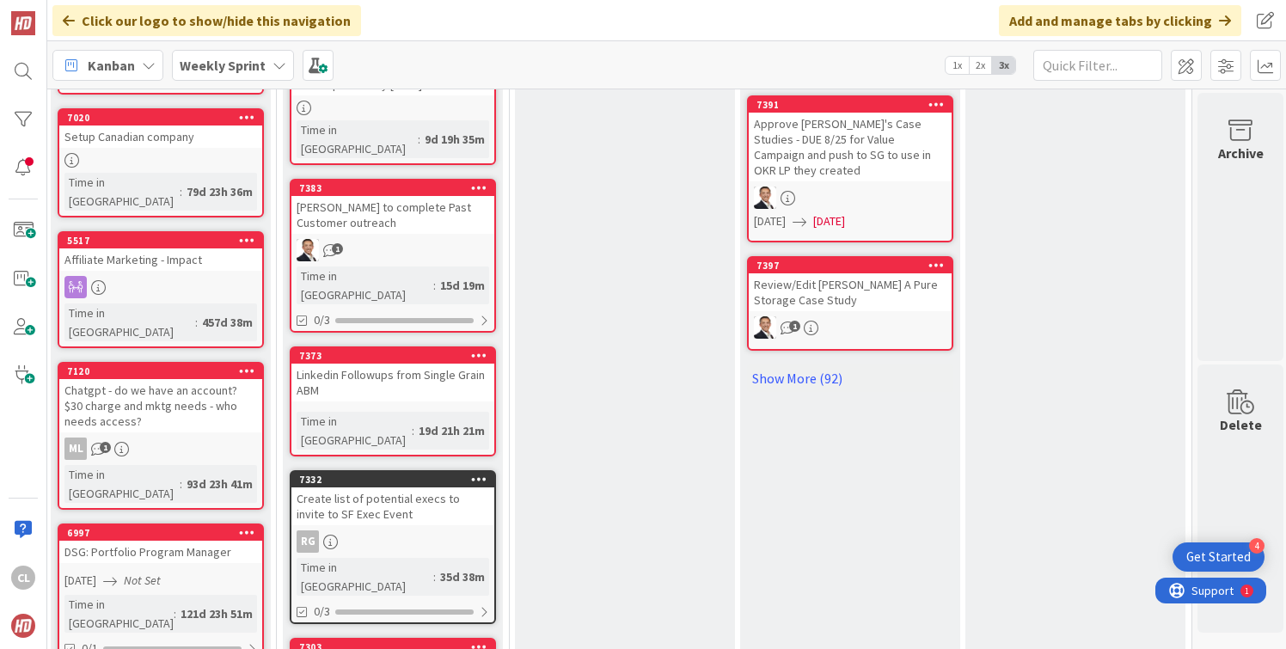
scroll to position [1140, 235]
